Goal: Task Accomplishment & Management: Manage account settings

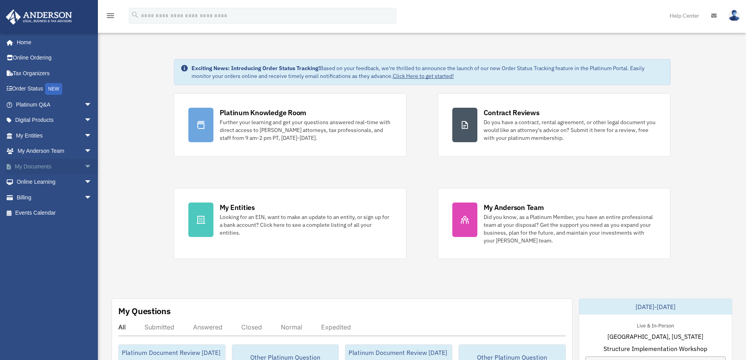
click at [42, 166] on link "My Documents arrow_drop_down" at bounding box center [54, 167] width 98 height 16
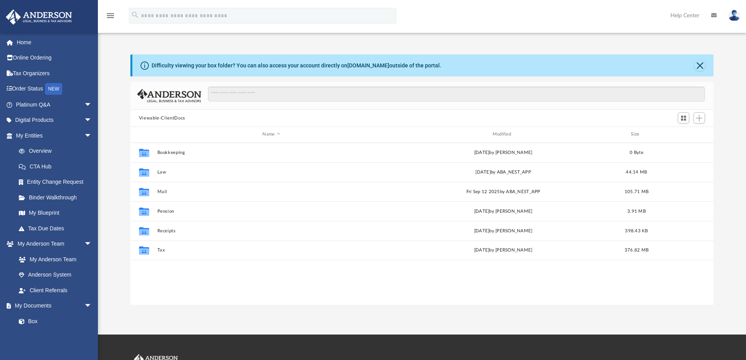
scroll to position [172, 577]
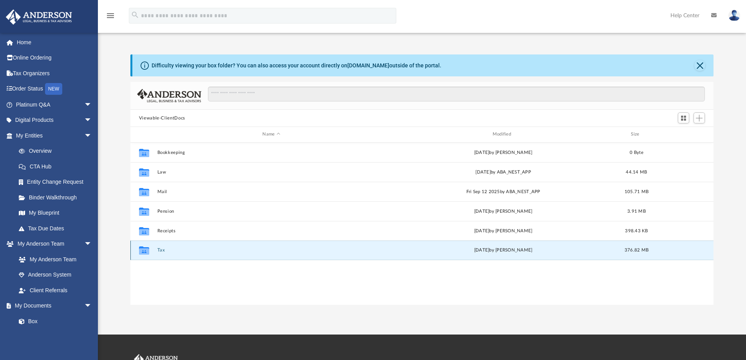
click at [162, 250] on button "Tax" at bounding box center [271, 249] width 228 height 5
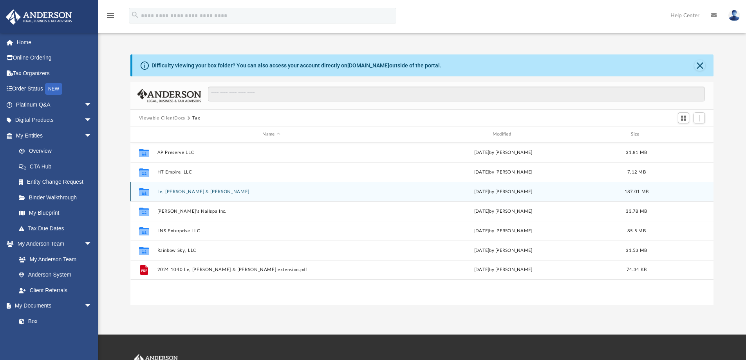
click at [189, 192] on button "Le, Diep & Nguyen, Son" at bounding box center [271, 191] width 228 height 5
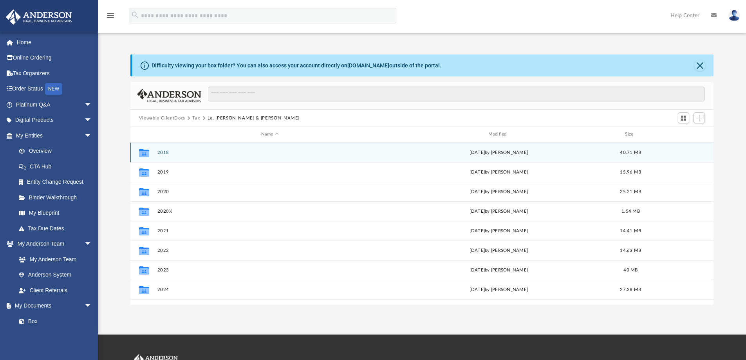
scroll to position [14, 0]
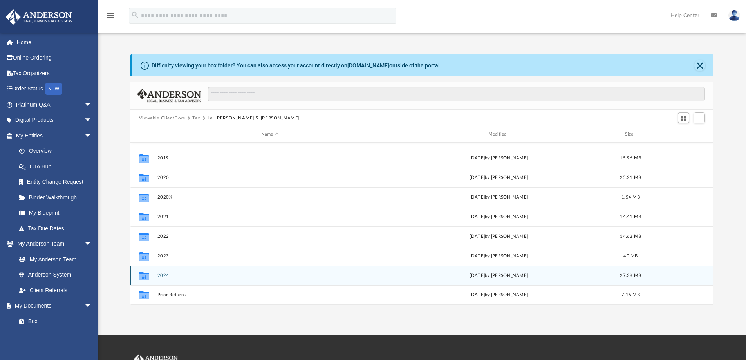
click at [166, 274] on button "2024" at bounding box center [269, 275] width 225 height 5
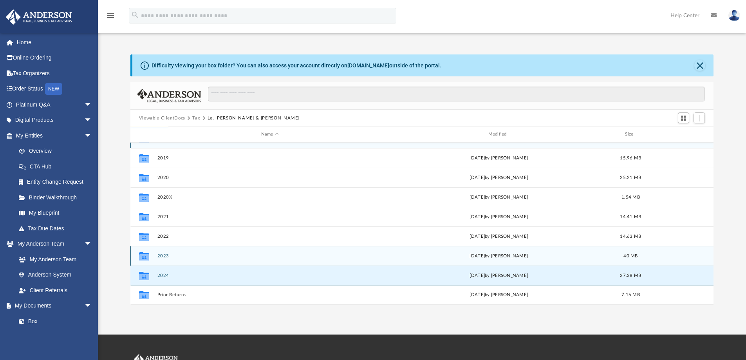
scroll to position [0, 0]
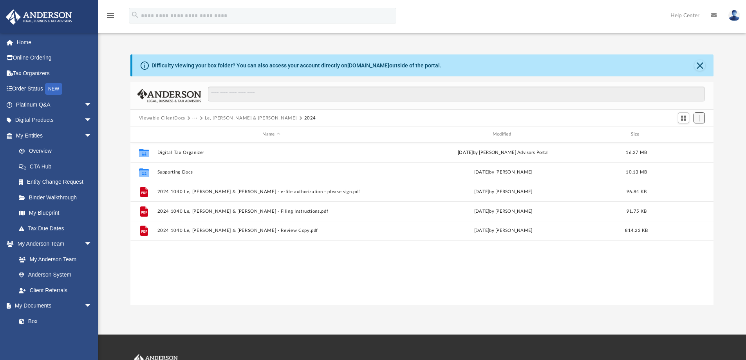
click at [698, 119] on span "Add" at bounding box center [699, 118] width 7 height 7
click at [689, 135] on li "Upload" at bounding box center [687, 134] width 25 height 8
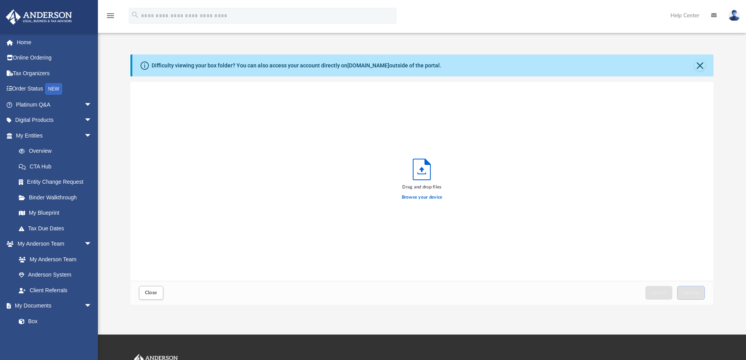
scroll to position [193, 577]
click at [420, 198] on label "Browse your device" at bounding box center [422, 197] width 41 height 7
click at [0, 0] on input "Browse your device" at bounding box center [0, 0] width 0 height 0
click at [686, 293] on span "Upload" at bounding box center [691, 292] width 16 height 5
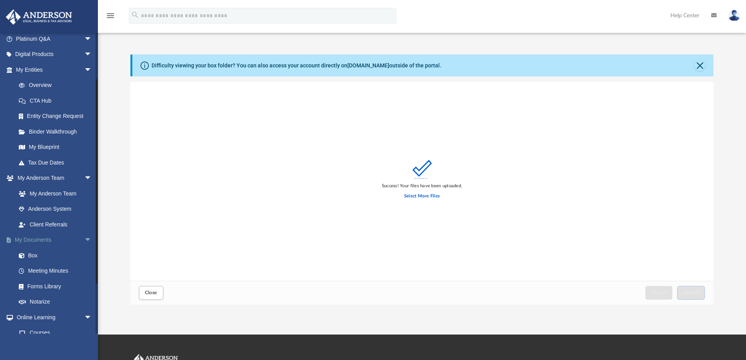
scroll to position [78, 0]
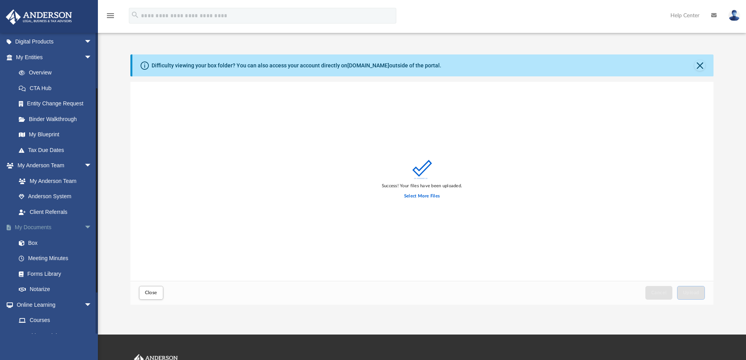
click at [38, 228] on link "My Documents arrow_drop_down" at bounding box center [54, 228] width 98 height 16
click at [84, 227] on span "arrow_drop_down" at bounding box center [92, 228] width 16 height 16
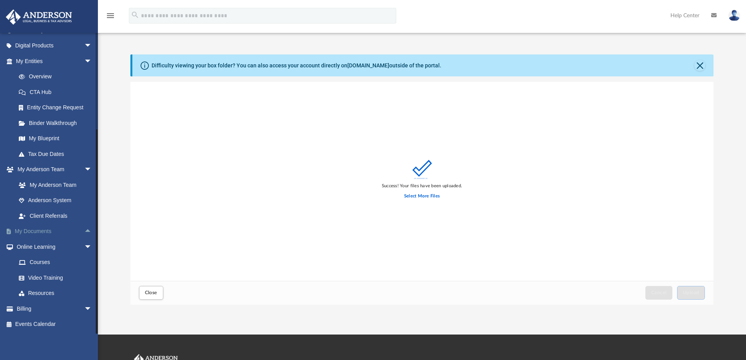
click at [43, 231] on link "My Documents arrow_drop_up" at bounding box center [54, 232] width 98 height 16
click at [698, 65] on button "Close" at bounding box center [699, 65] width 11 height 11
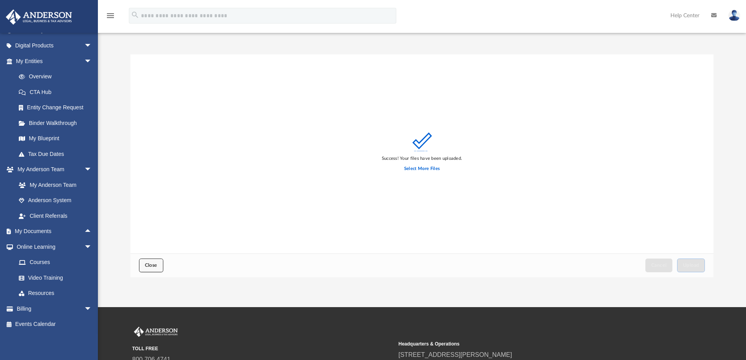
click at [149, 265] on span "Close" at bounding box center [151, 265] width 13 height 5
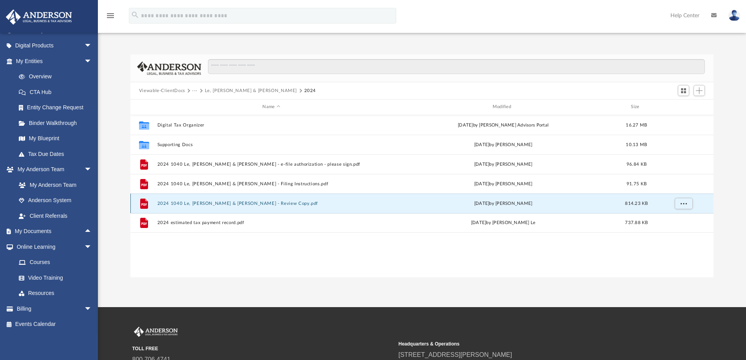
click at [191, 204] on button "2024 1040 Le, Diep & Nguyen, Son - Review Copy.pdf" at bounding box center [271, 203] width 228 height 5
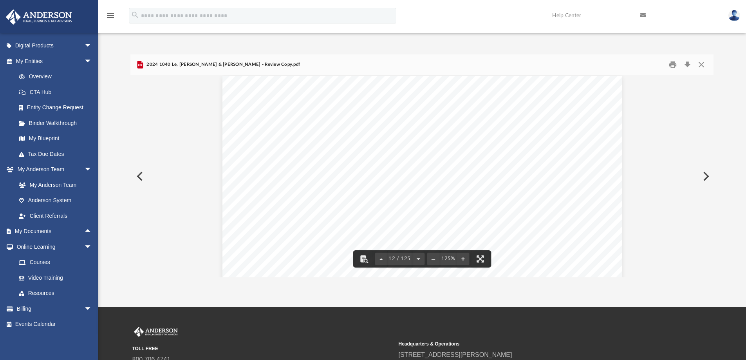
scroll to position [5871, 0]
click at [699, 65] on button "Close" at bounding box center [701, 65] width 14 height 12
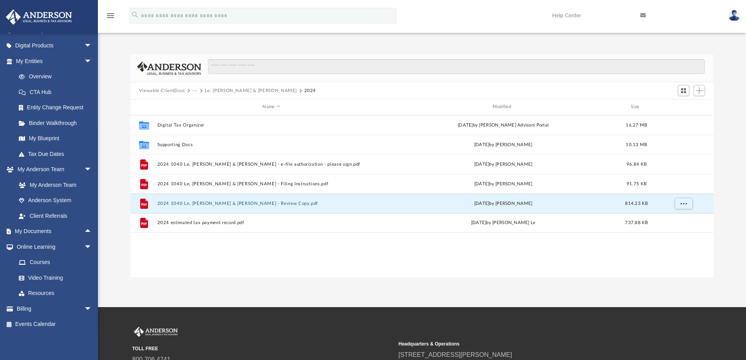
click at [735, 13] on img at bounding box center [734, 15] width 12 height 11
click at [599, 68] on link "Logout" at bounding box center [616, 68] width 78 height 16
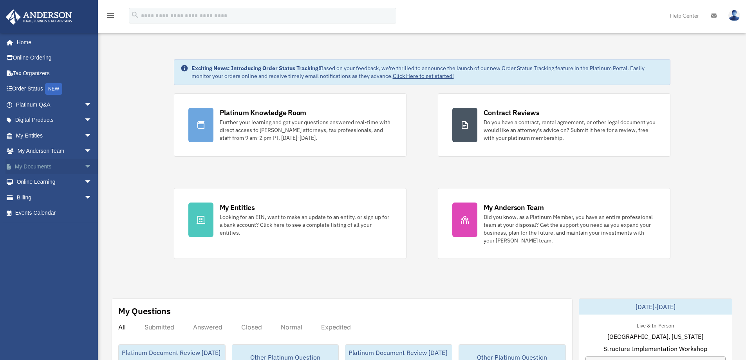
click at [35, 166] on link "My Documents arrow_drop_down" at bounding box center [54, 167] width 98 height 16
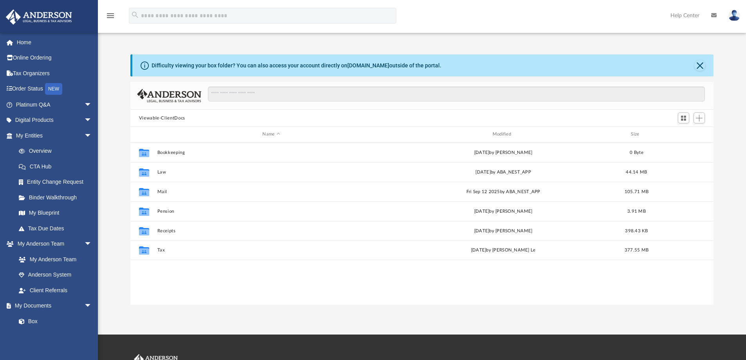
scroll to position [172, 577]
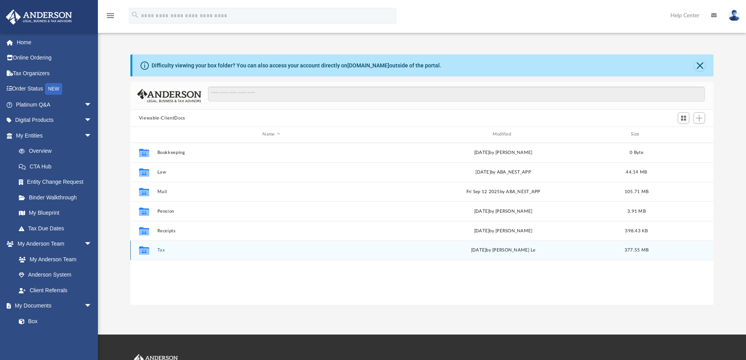
click at [162, 249] on button "Tax" at bounding box center [271, 249] width 228 height 5
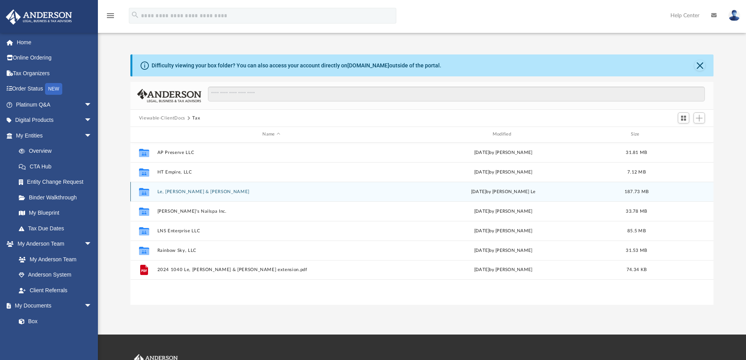
click at [177, 191] on button "Le, Diep & Nguyen, Son" at bounding box center [271, 191] width 228 height 5
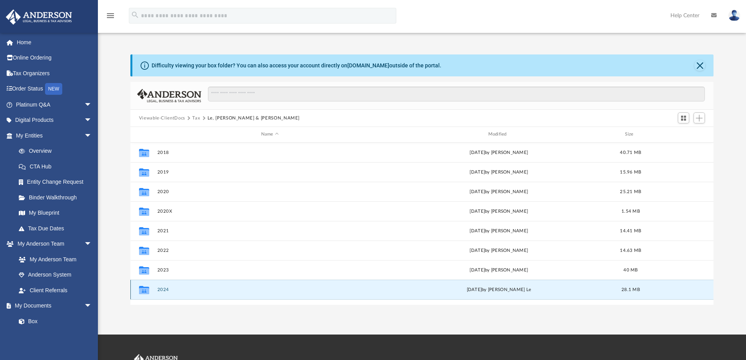
click at [164, 289] on button "2024" at bounding box center [269, 289] width 225 height 5
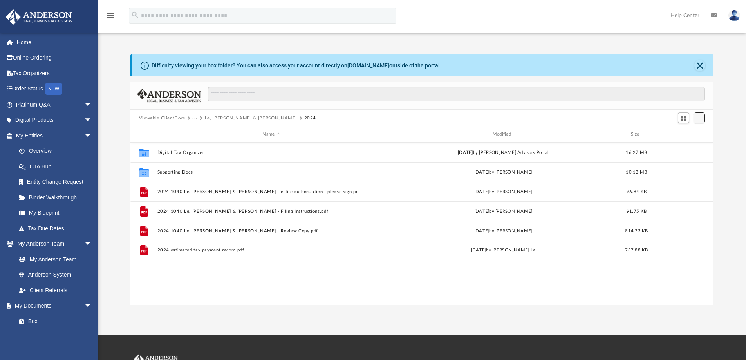
click at [700, 119] on span "Add" at bounding box center [699, 118] width 7 height 7
click at [679, 134] on li "Upload" at bounding box center [687, 134] width 25 height 8
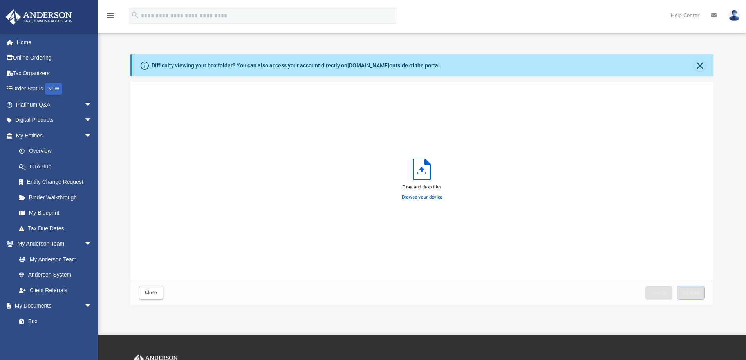
scroll to position [193, 577]
click at [419, 197] on label "Browse your device" at bounding box center [422, 197] width 41 height 7
click at [0, 0] on input "Browse your device" at bounding box center [0, 0] width 0 height 0
click at [695, 292] on span "Upload" at bounding box center [691, 292] width 16 height 5
click at [151, 290] on span "Close" at bounding box center [151, 292] width 13 height 5
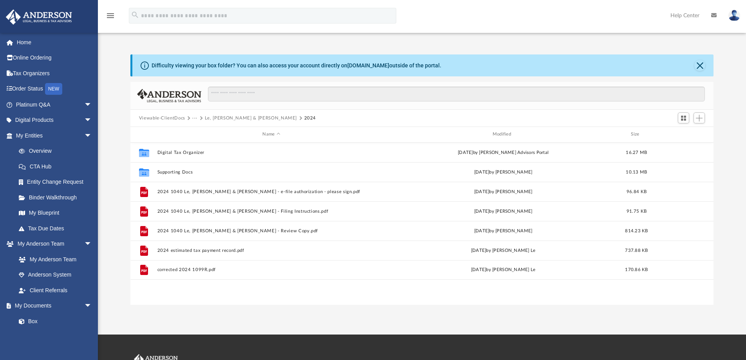
click at [735, 16] on img at bounding box center [734, 15] width 12 height 11
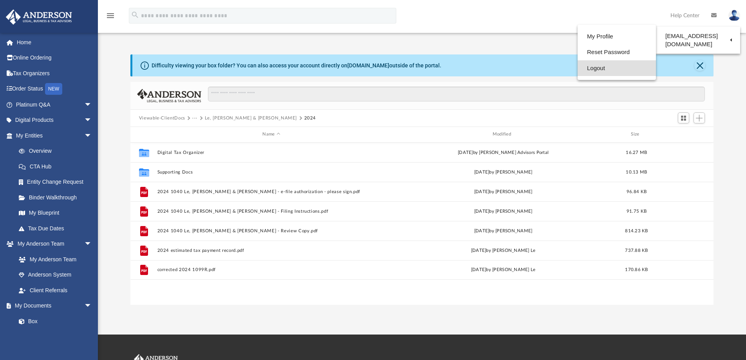
click at [594, 68] on link "Logout" at bounding box center [616, 68] width 78 height 16
